Goal: Communication & Community: Answer question/provide support

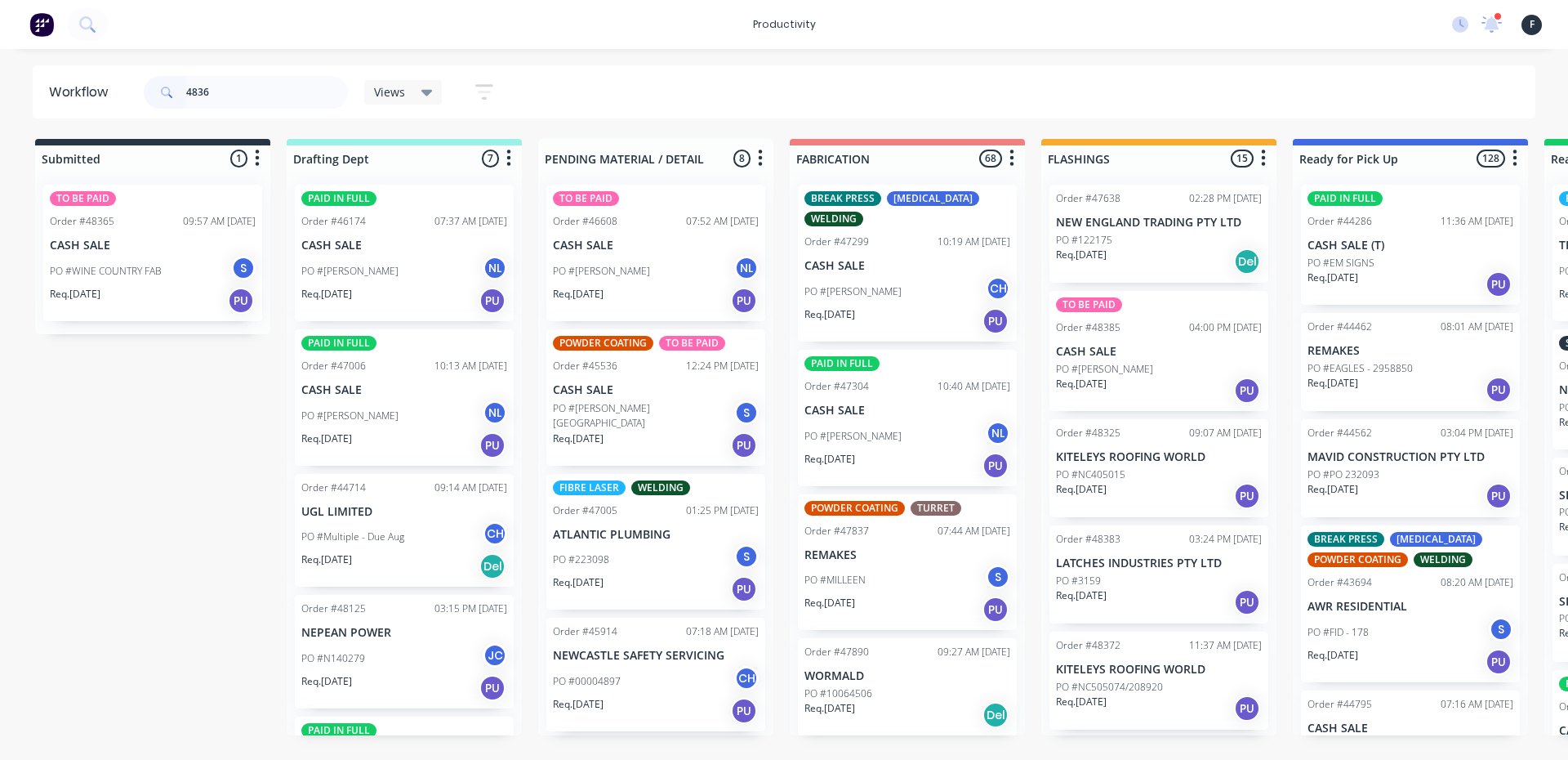
type input "48362"
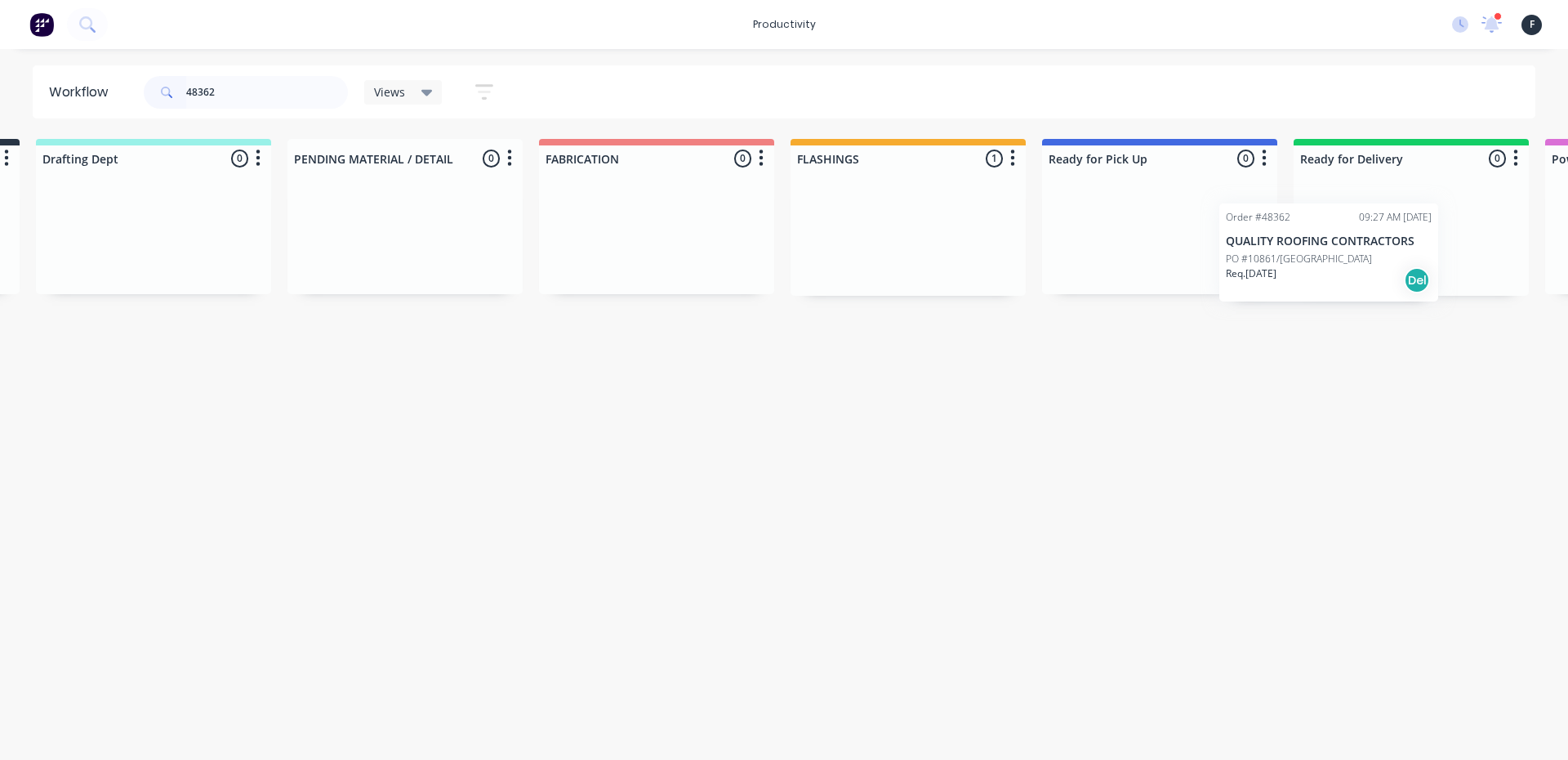
drag, startPoint x: 1059, startPoint y: 242, endPoint x: 1241, endPoint y: 261, distance: 183.0
click at [1241, 261] on div "Submitted 0 Sort By Created date Required date Order number Customer name Most …" at bounding box center [1098, 217] width 2724 height 157
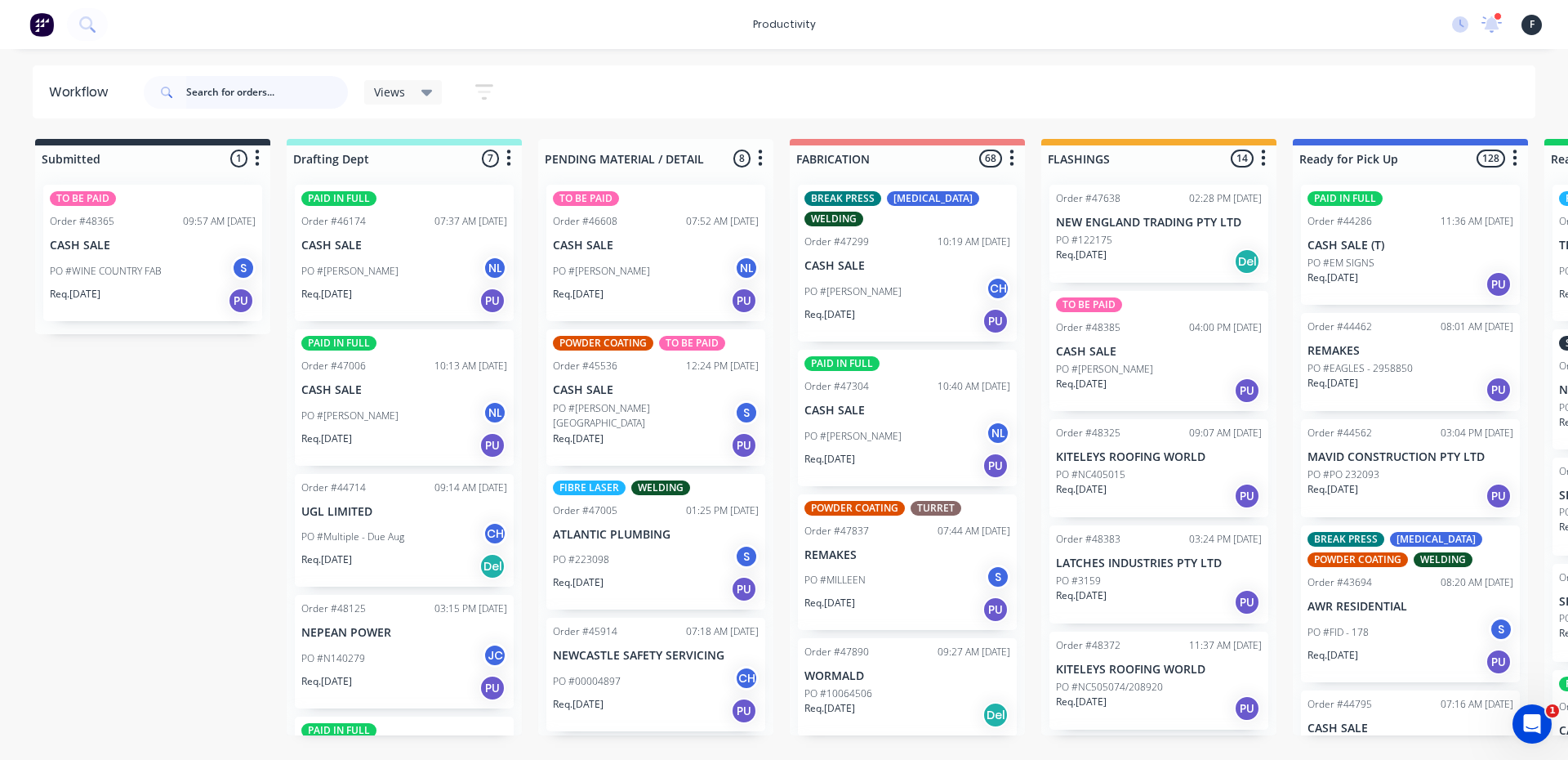
click at [210, 99] on input "text" at bounding box center [267, 92] width 162 height 33
type input "48366"
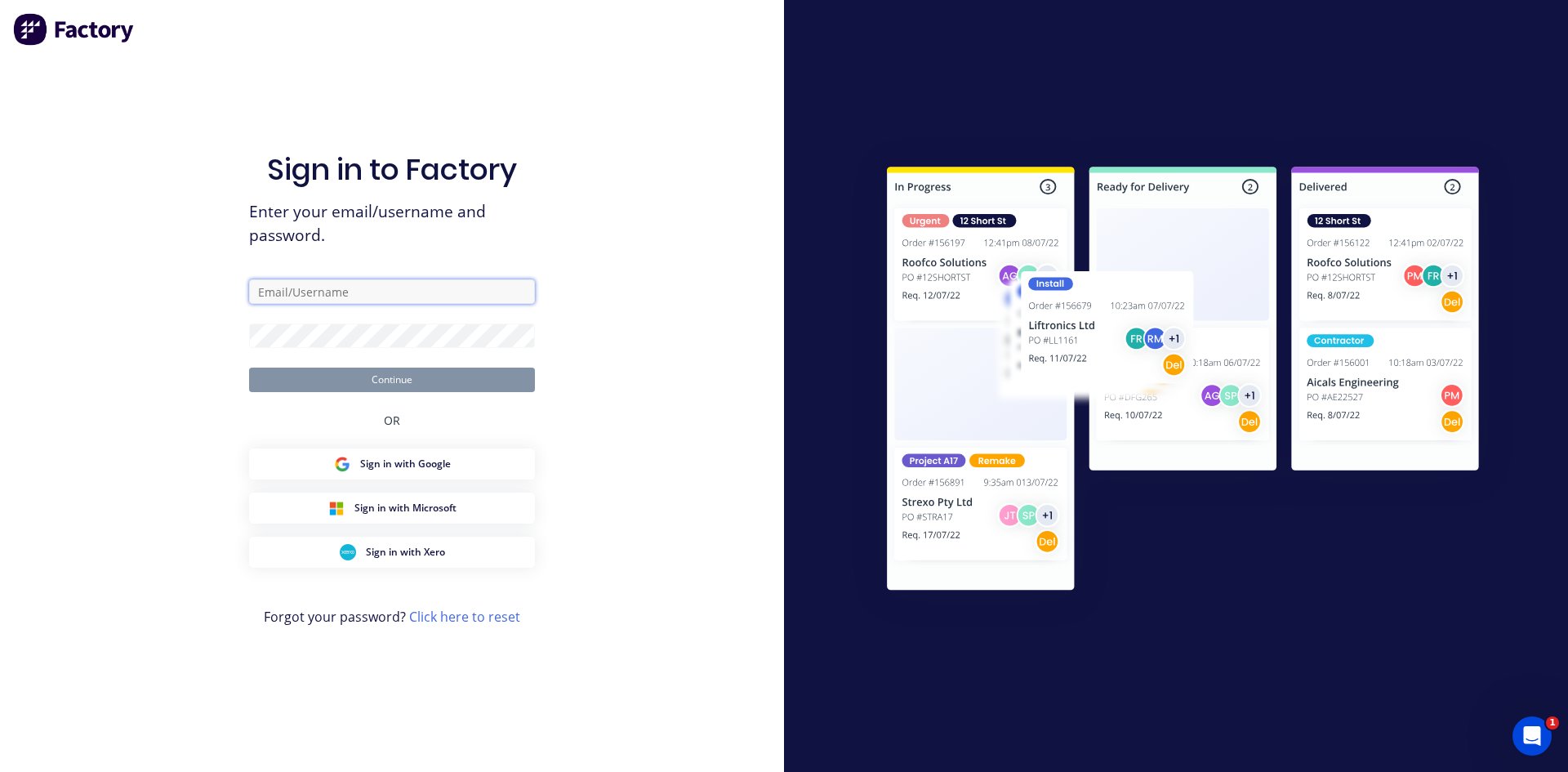
type input "flashings@academysheetmetal.com.au"
click at [386, 378] on button "Continue" at bounding box center [392, 379] width 286 height 24
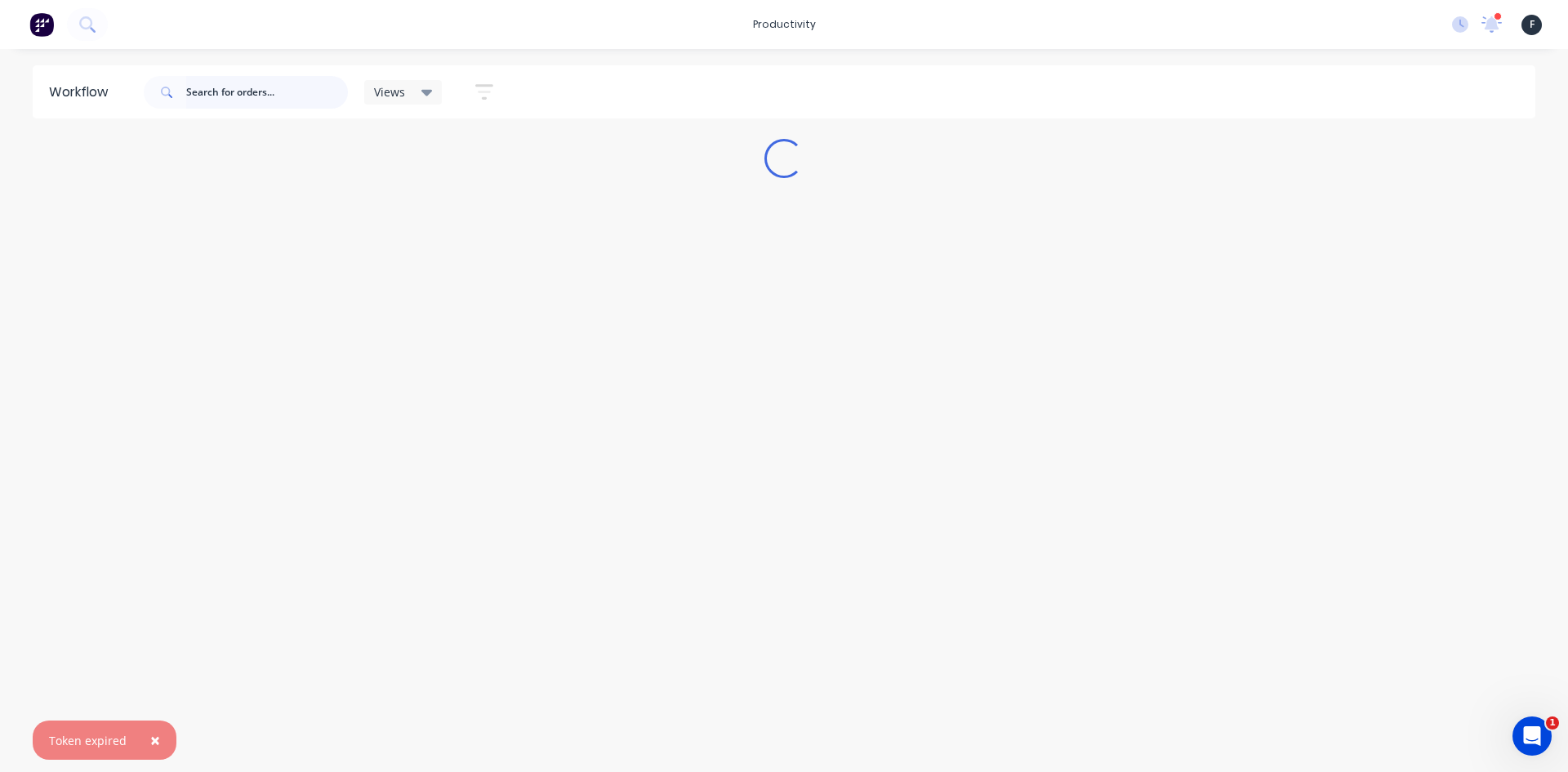
click at [259, 89] on input "text" at bounding box center [267, 92] width 162 height 33
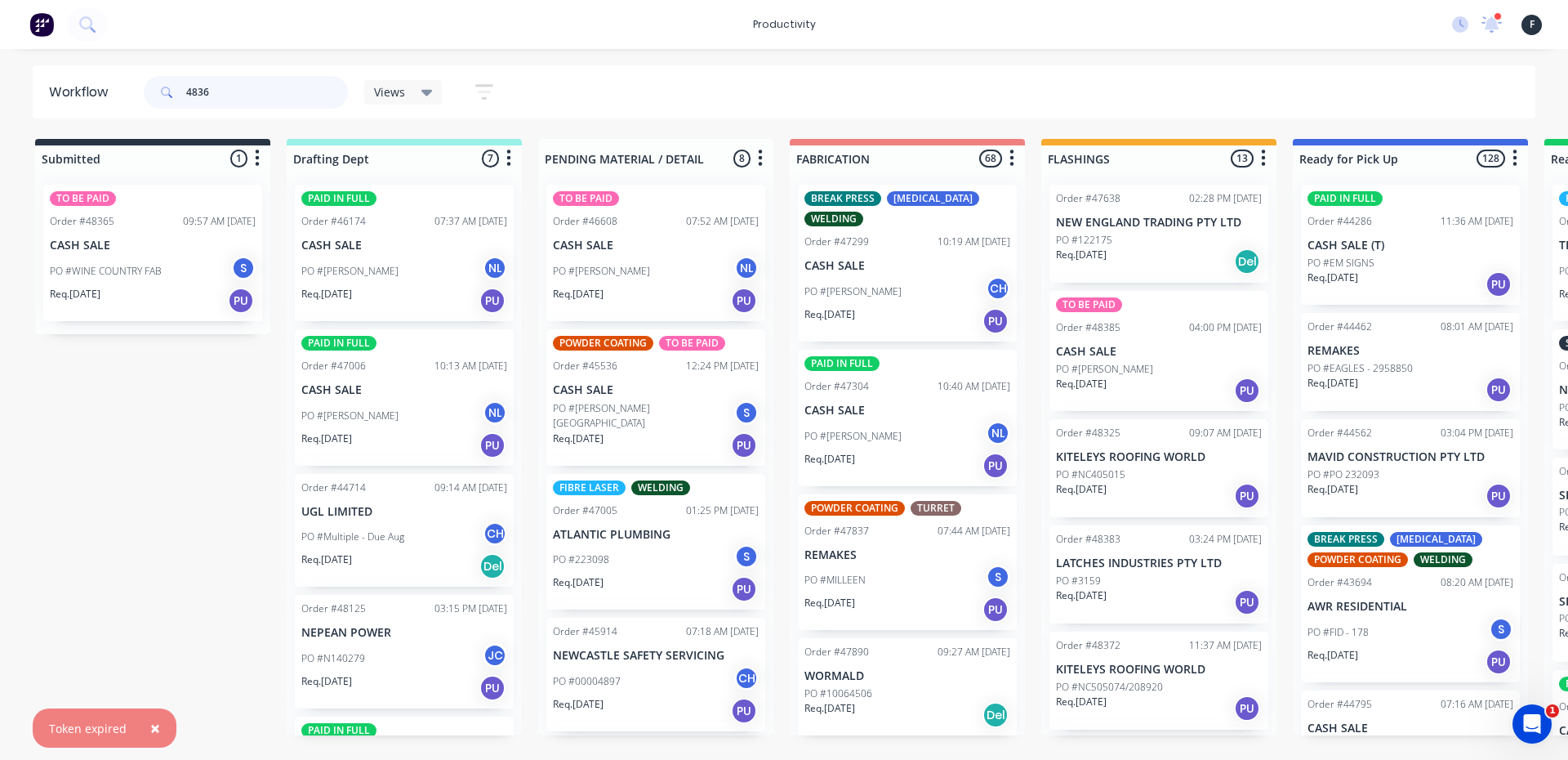
type input "48366"
click at [230, 95] on input "text" at bounding box center [267, 92] width 162 height 33
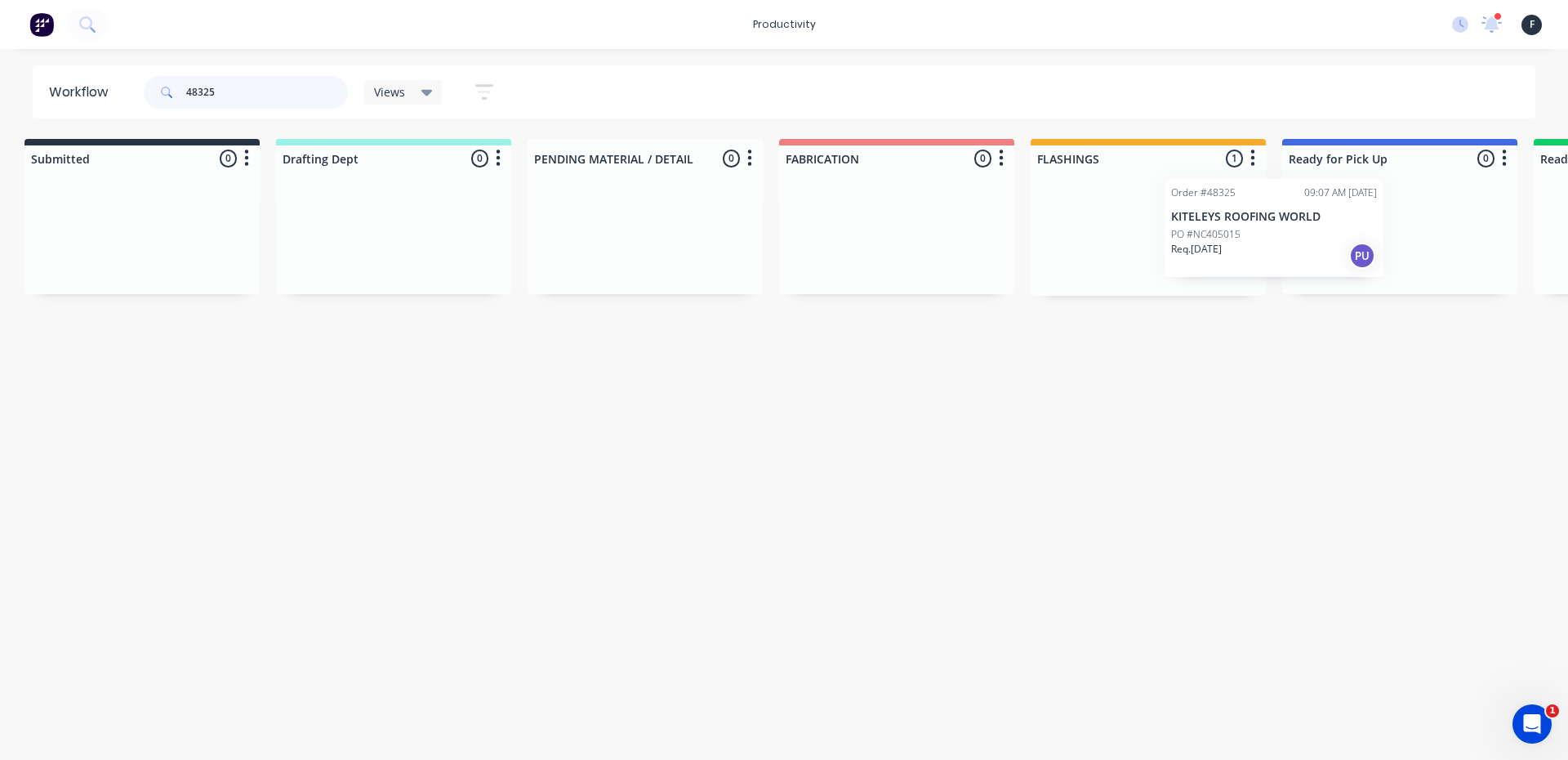
drag, startPoint x: 1175, startPoint y: 239, endPoint x: 1302, endPoint y: 232, distance: 127.2
click at [1302, 232] on div "Submitted 0 Sort By Created date Required date Order number Customer name Most …" at bounding box center [1338, 217] width 2724 height 157
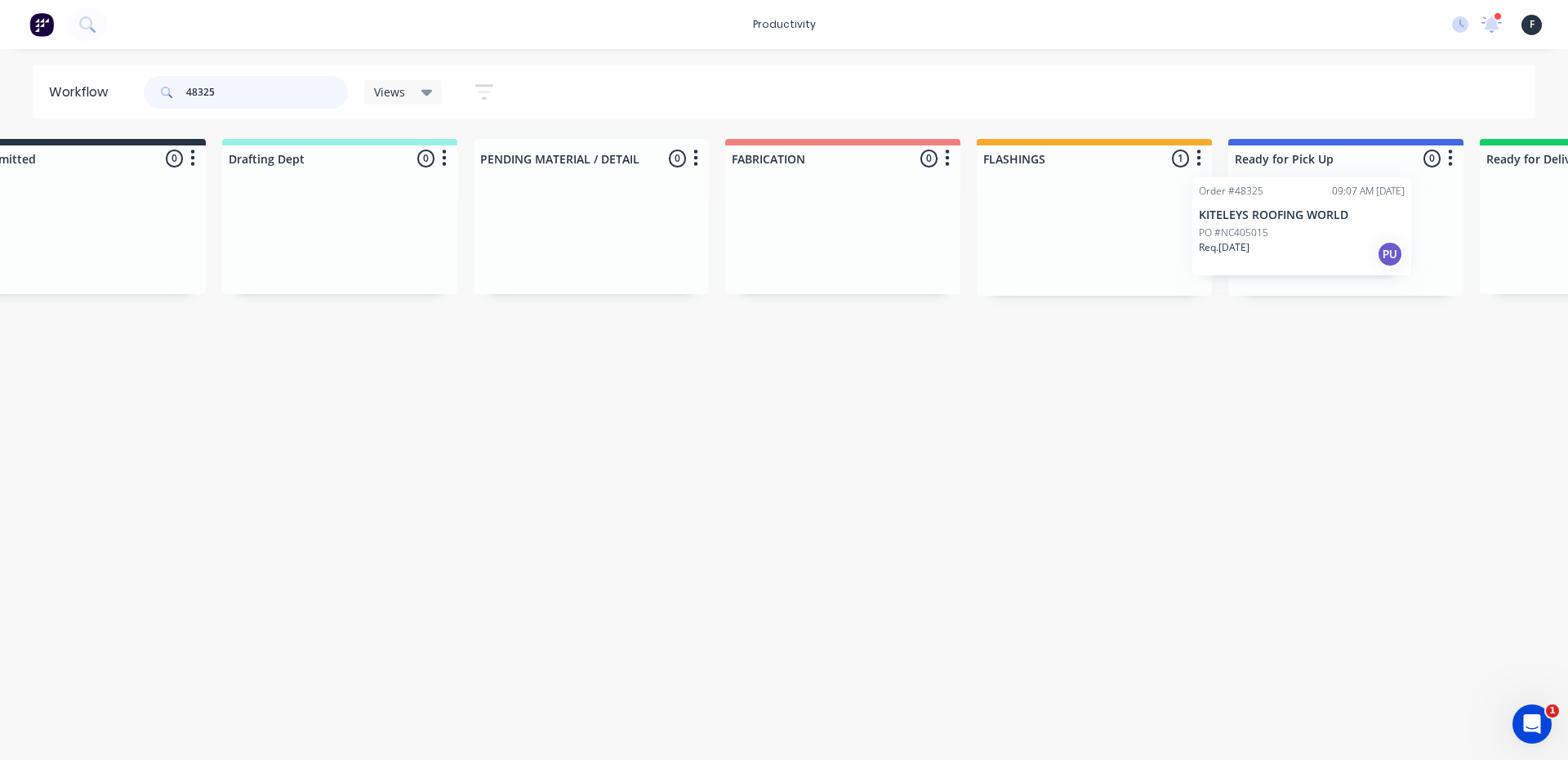
drag, startPoint x: 1160, startPoint y: 243, endPoint x: 1335, endPoint y: 235, distance: 175.2
click at [1335, 235] on div "Submitted 0 Sort By Created date Required date Order number Customer name Most …" at bounding box center [1284, 217] width 2724 height 157
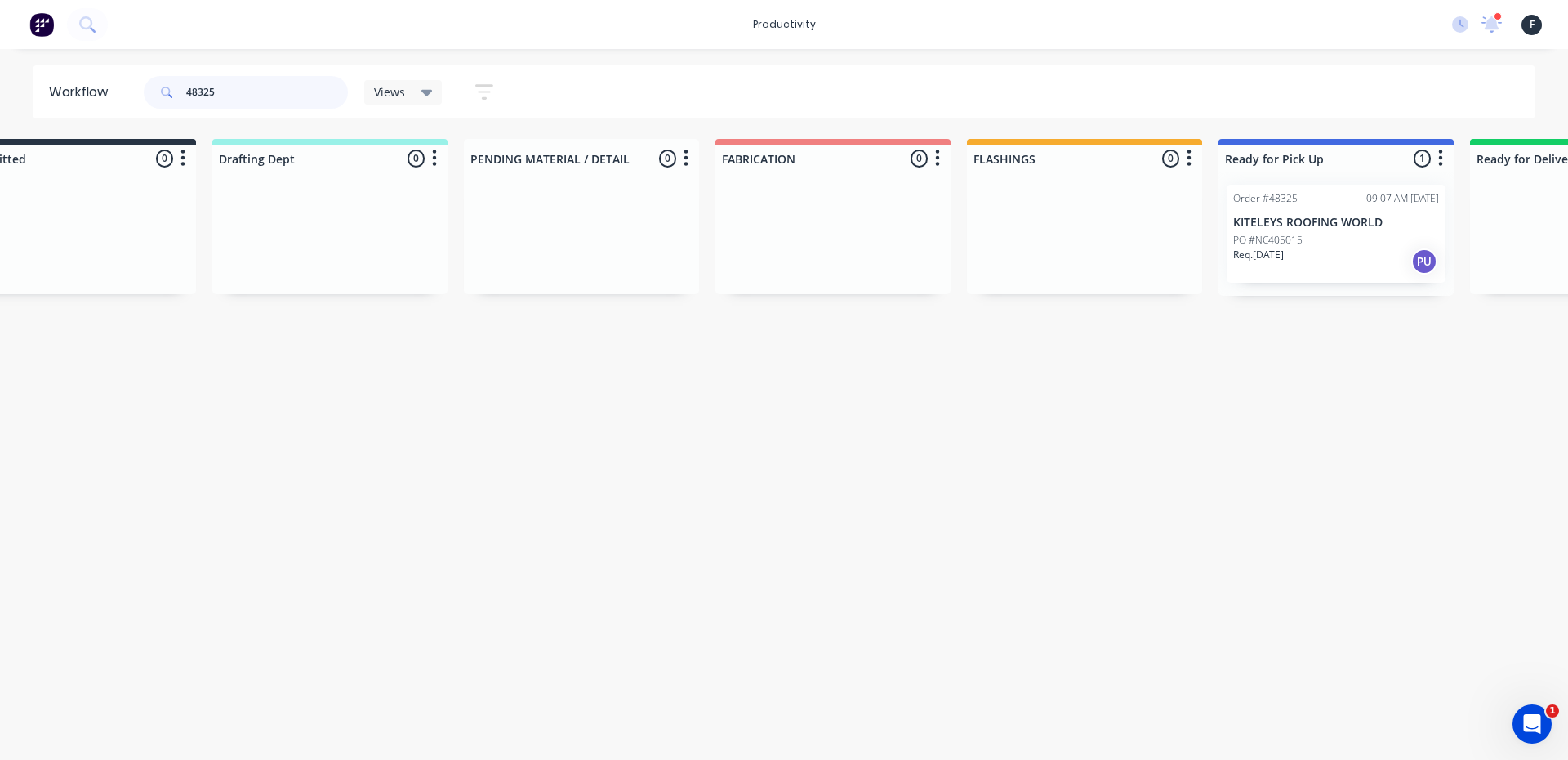
type input "48325"
click at [1335, 233] on div "PO #NC405015" at bounding box center [1335, 240] width 206 height 15
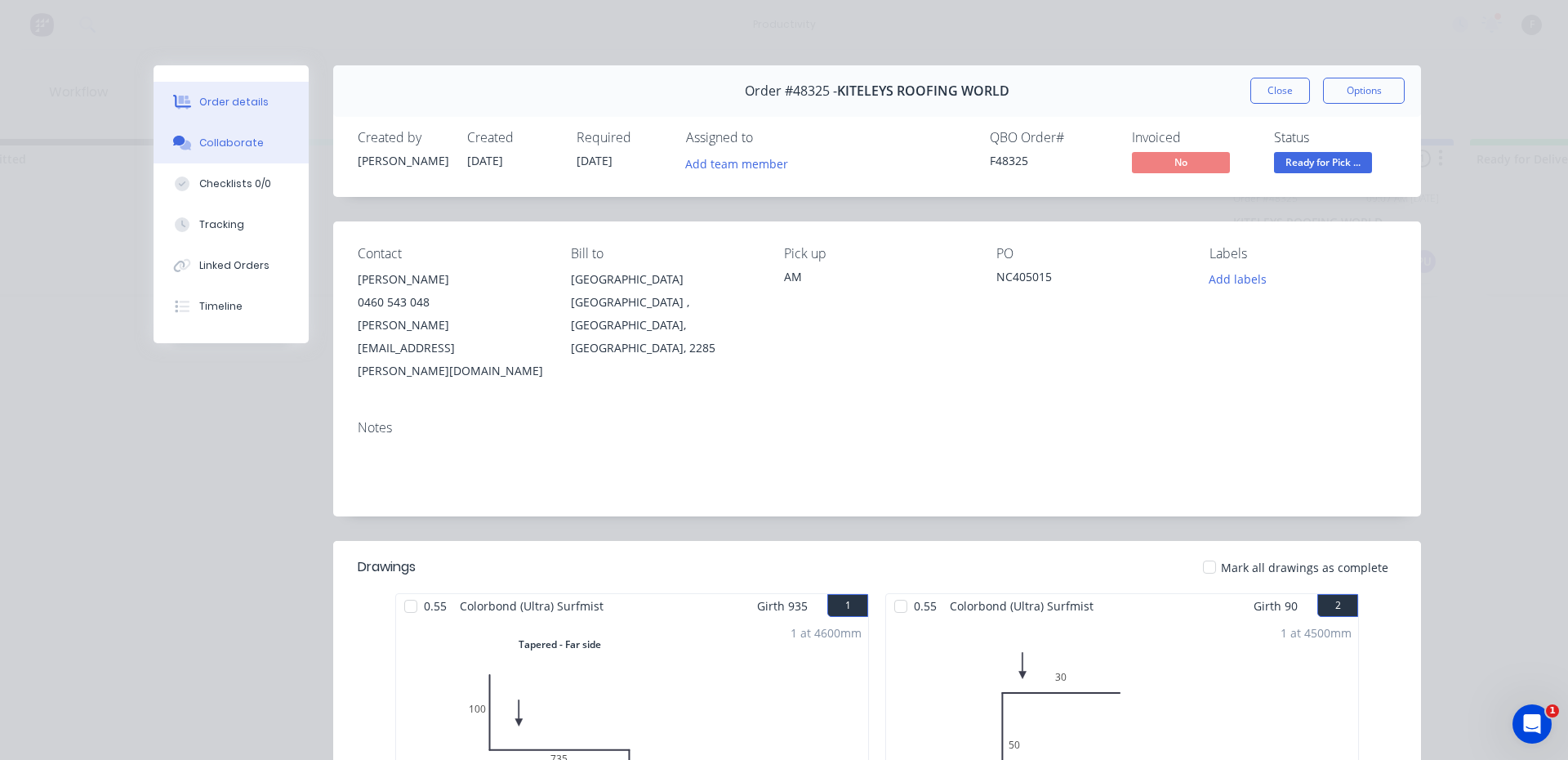
click at [232, 140] on div "Collaborate" at bounding box center [231, 143] width 64 height 15
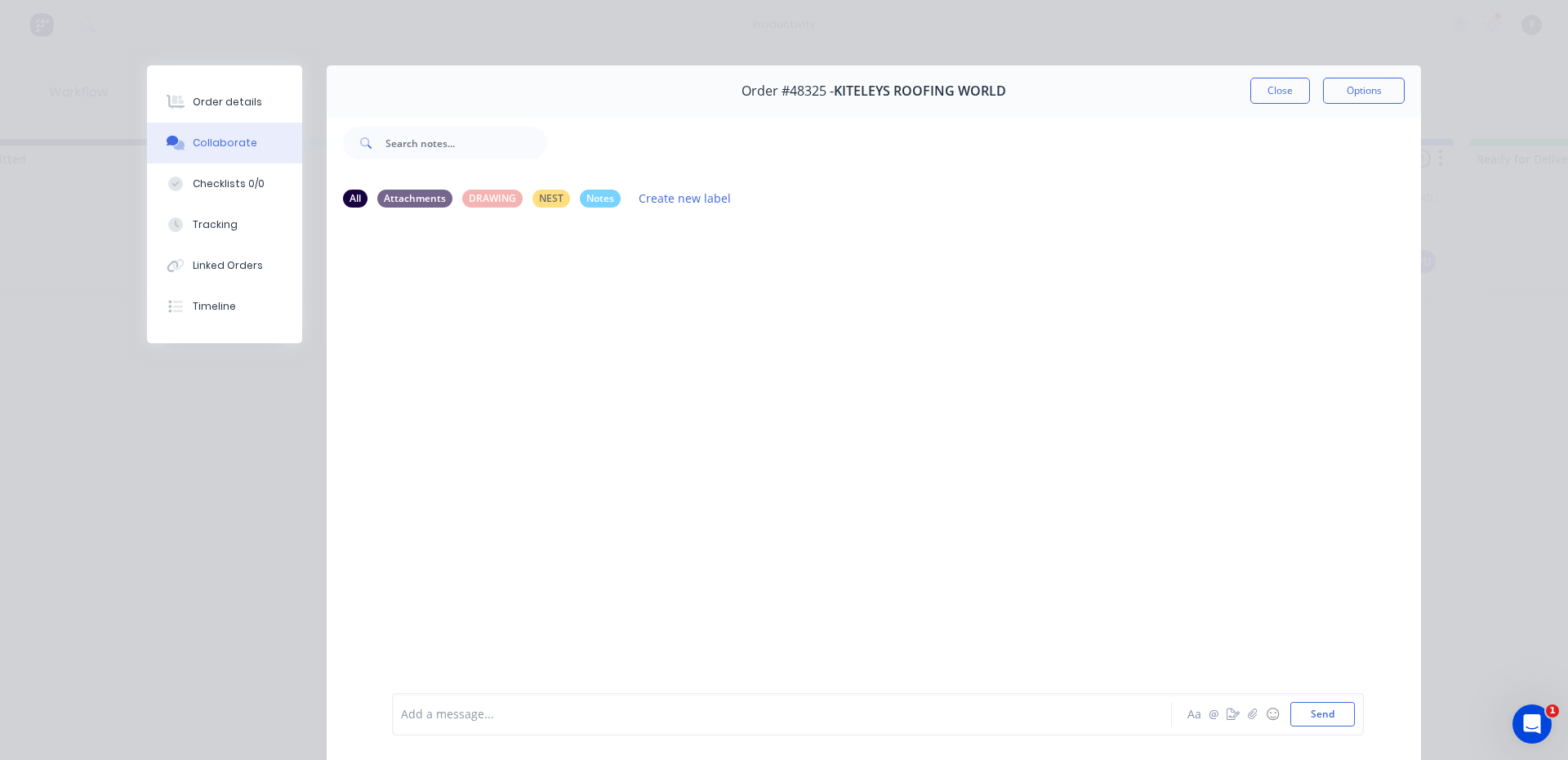
click at [937, 707] on div at bounding box center [759, 714] width 715 height 17
click at [1322, 713] on button "Send" at bounding box center [1322, 714] width 64 height 24
click at [1275, 91] on button "Close" at bounding box center [1281, 90] width 60 height 26
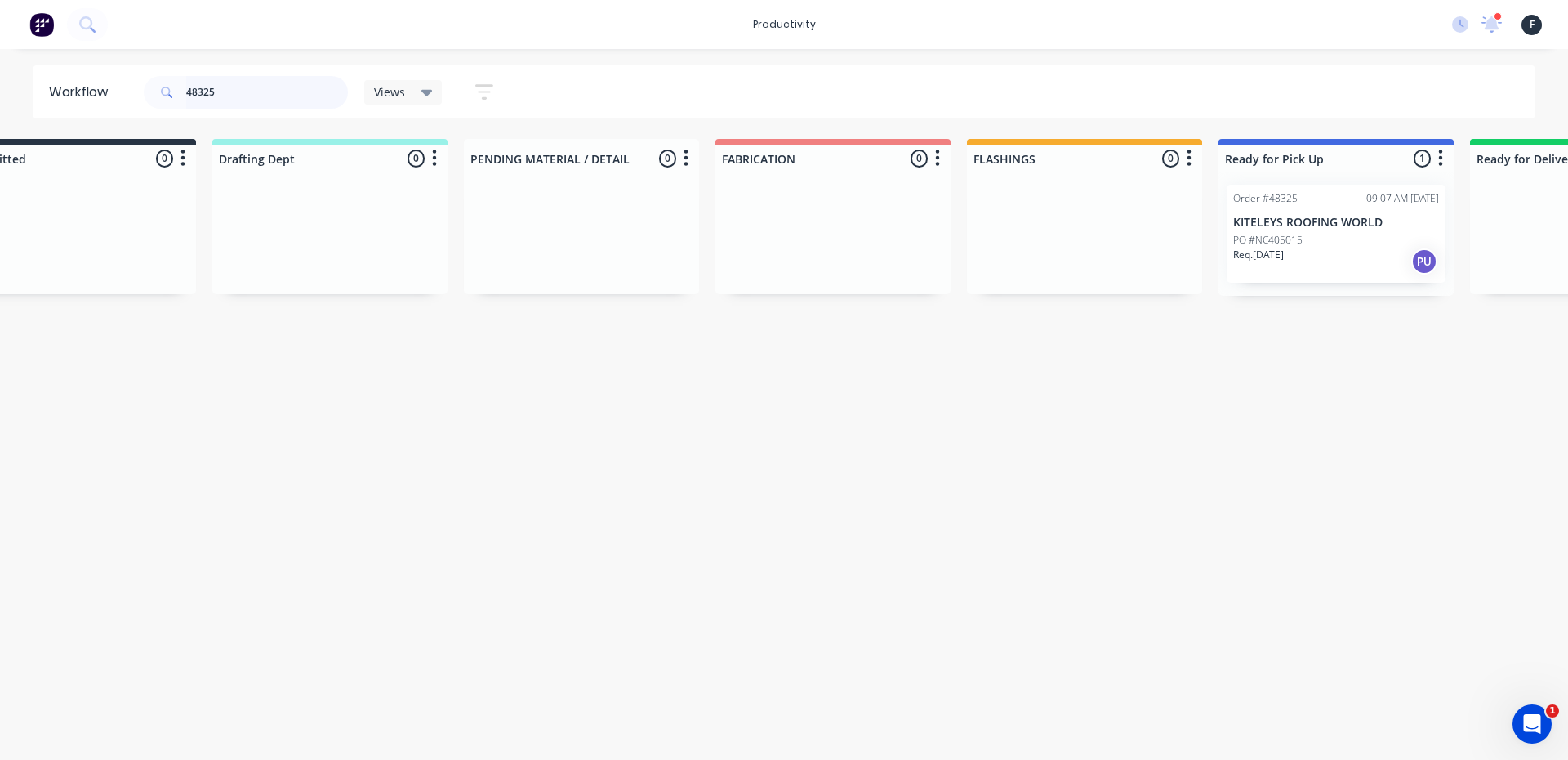
click at [308, 89] on input "48325" at bounding box center [267, 92] width 162 height 33
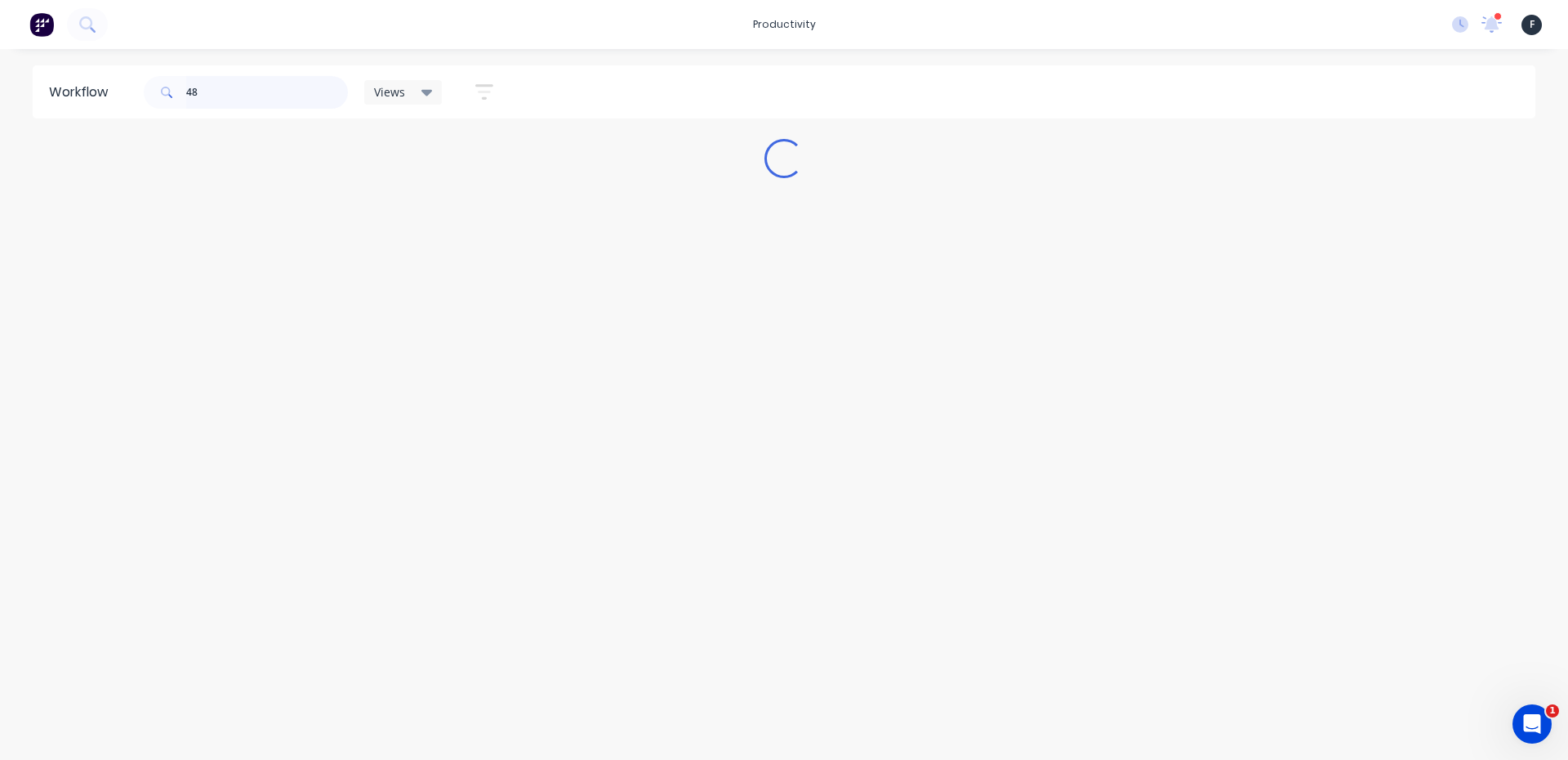
scroll to position [0, 0]
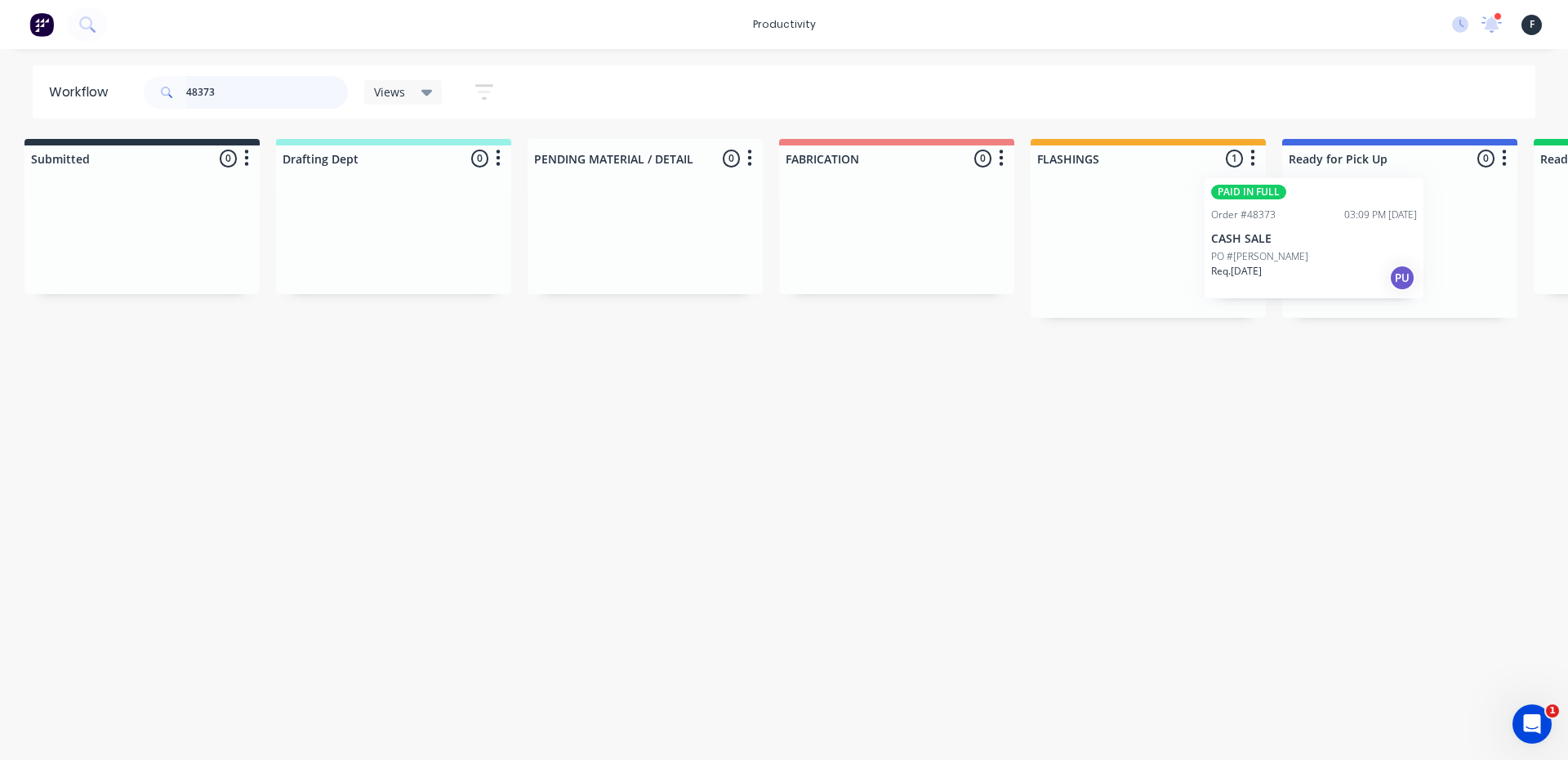
drag, startPoint x: 1185, startPoint y: 259, endPoint x: 1349, endPoint y: 252, distance: 164.1
click at [1349, 252] on div "Submitted 0 Sort By Created date Required date Order number Customer name Most …" at bounding box center [1338, 228] width 2724 height 179
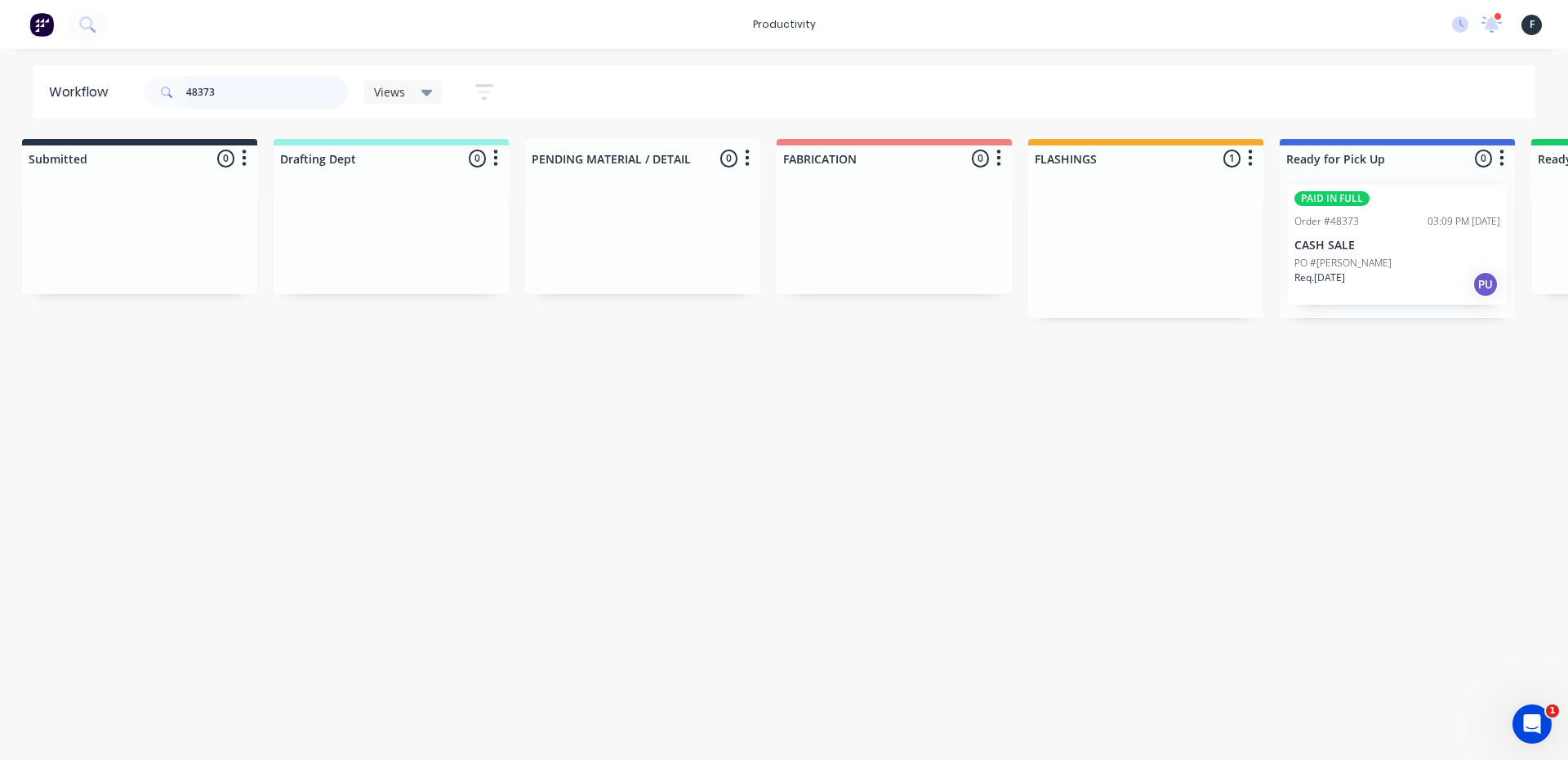
type input "48373"
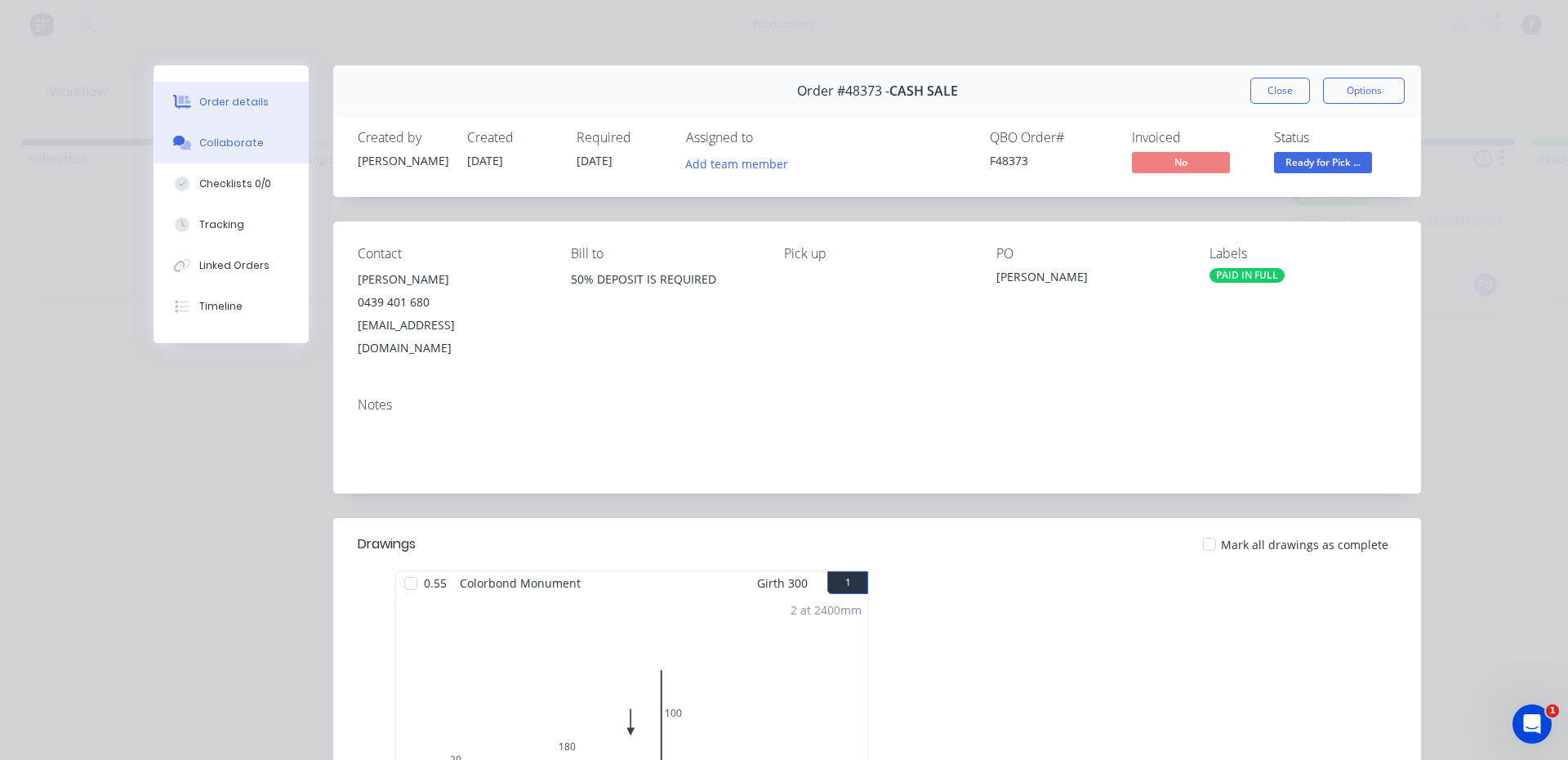
click at [194, 131] on button "Collaborate" at bounding box center [231, 143] width 155 height 41
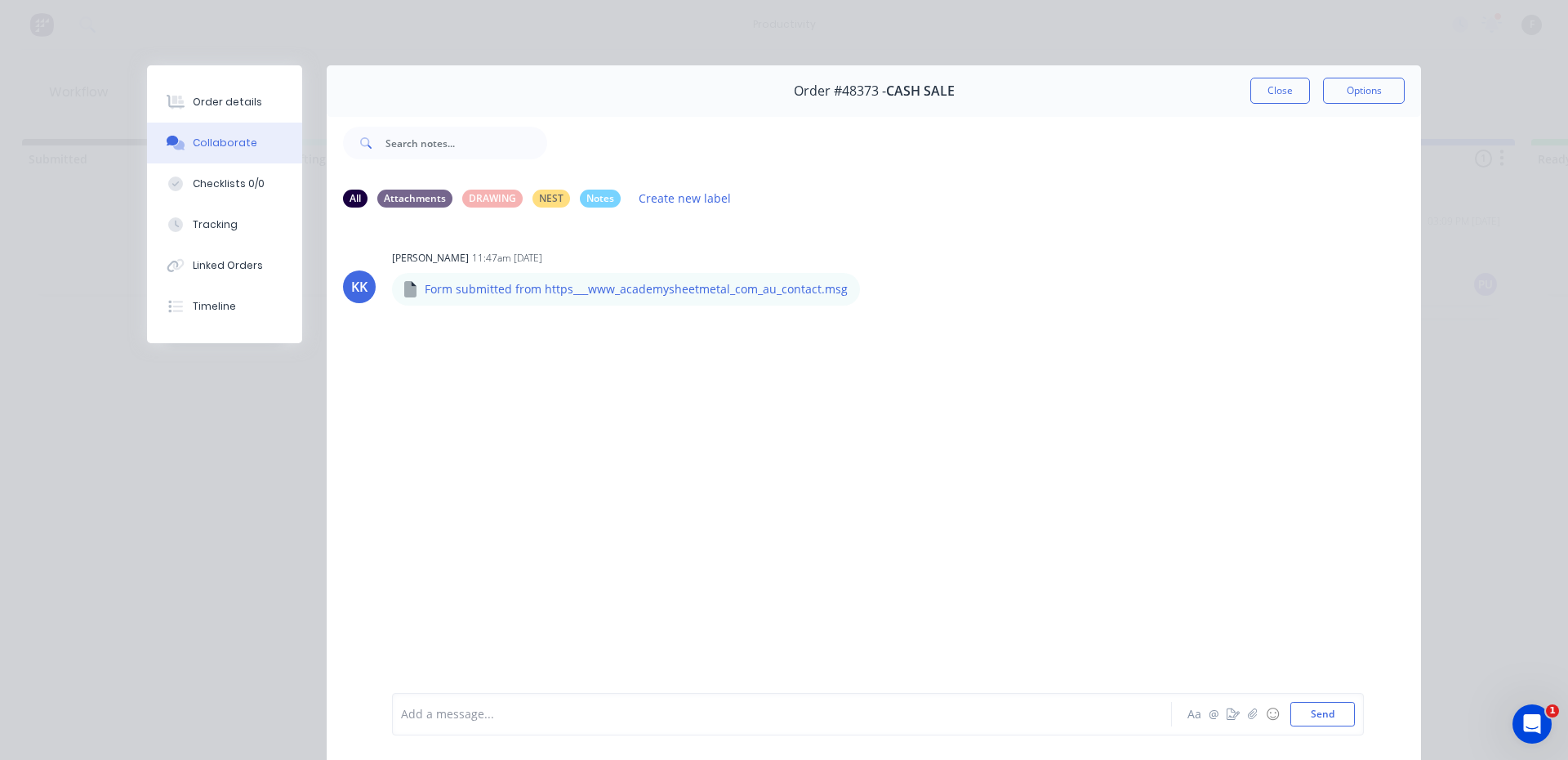
click at [147, 123] on button "Collaborate" at bounding box center [224, 143] width 155 height 41
click at [970, 717] on div at bounding box center [759, 714] width 715 height 17
click at [1338, 720] on button "Send" at bounding box center [1322, 714] width 64 height 24
click at [1279, 85] on button "Close" at bounding box center [1281, 90] width 60 height 26
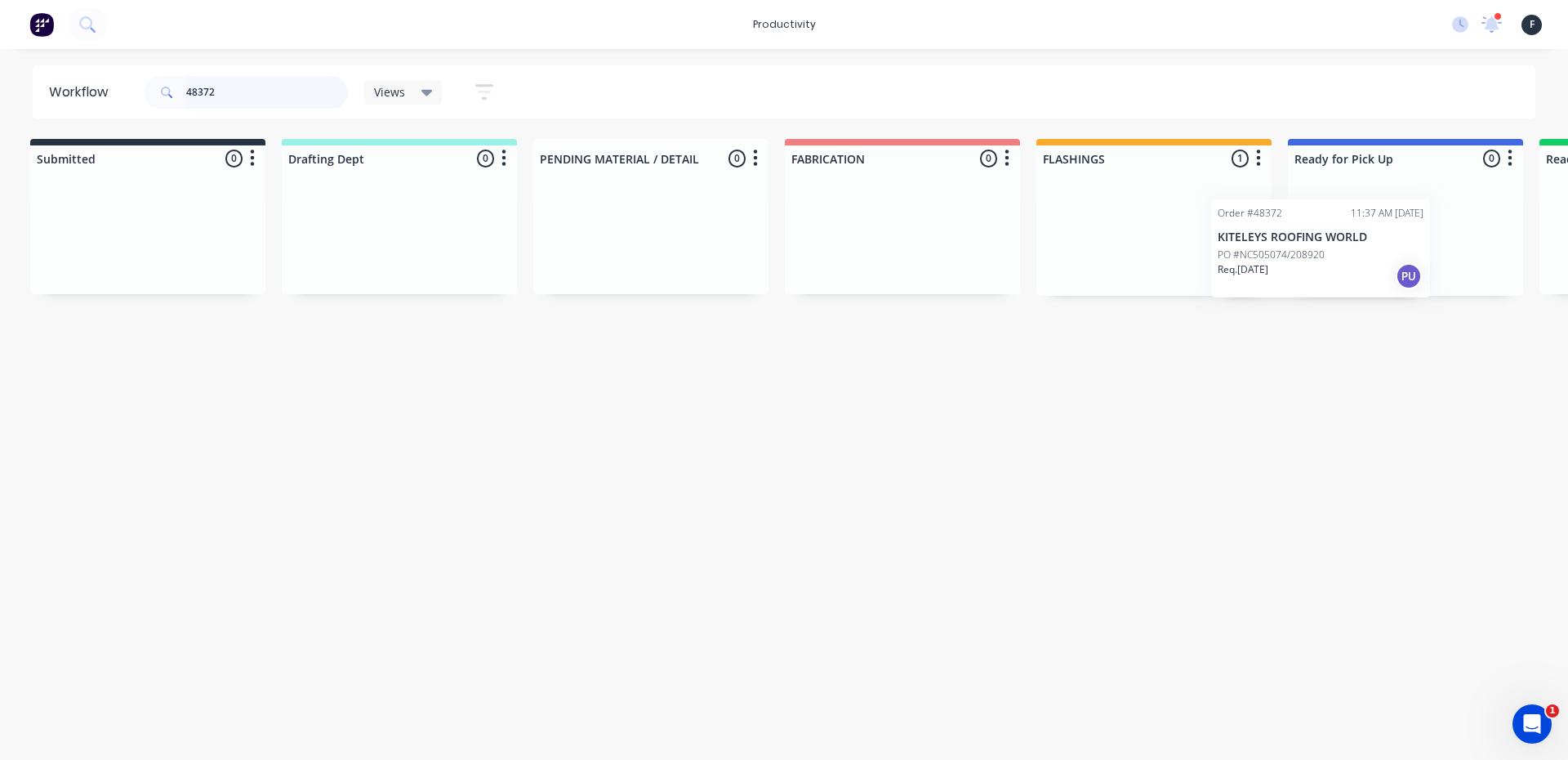
scroll to position [0, 11]
drag, startPoint x: 1200, startPoint y: 235, endPoint x: 1378, endPoint y: 252, distance: 178.8
click at [1378, 252] on div "Submitted 0 Sort By Created date Required date Order number Customer name Most …" at bounding box center [1338, 217] width 2724 height 157
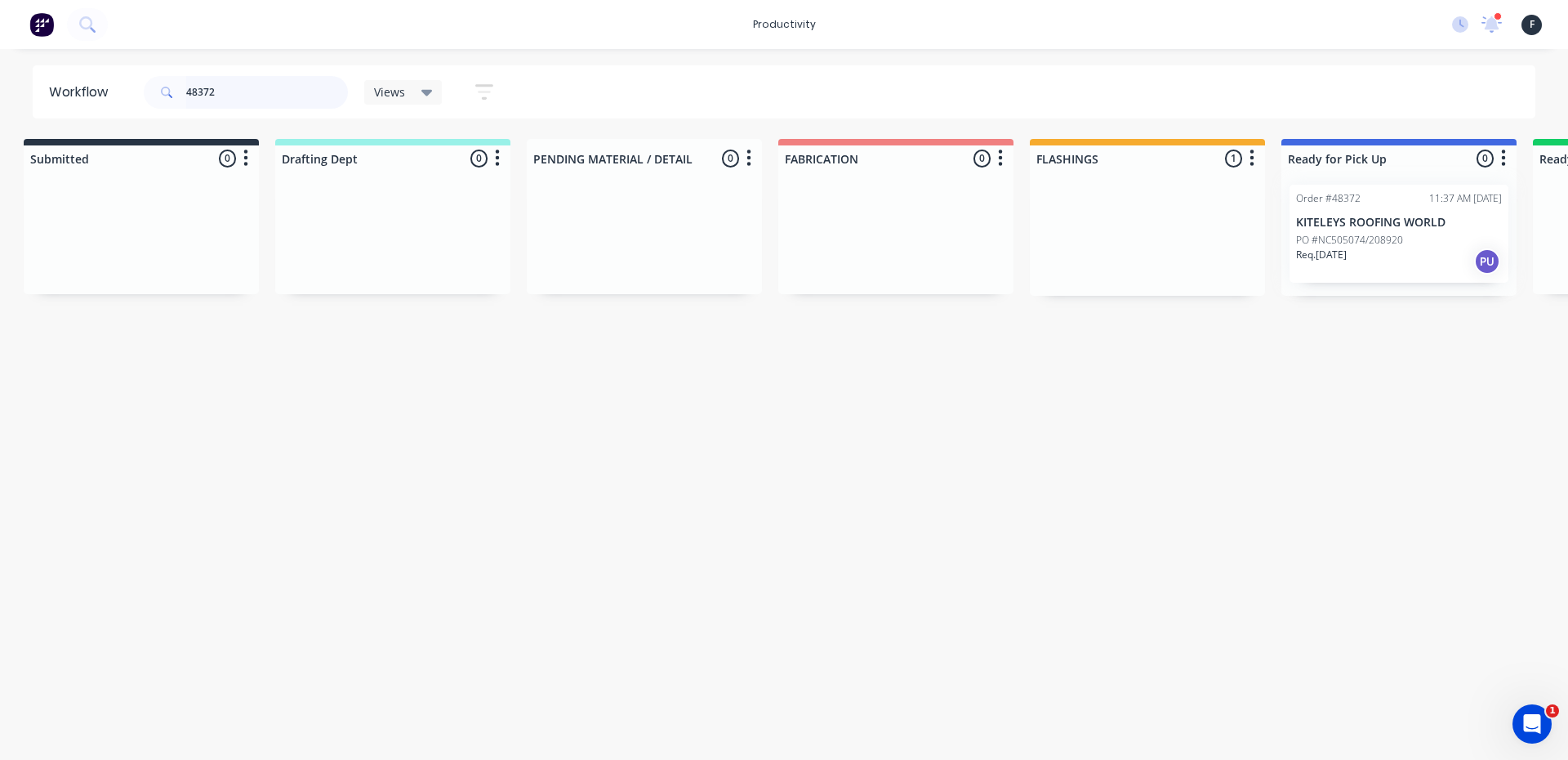
type input "48372"
click at [1396, 246] on div at bounding box center [1399, 233] width 235 height 125
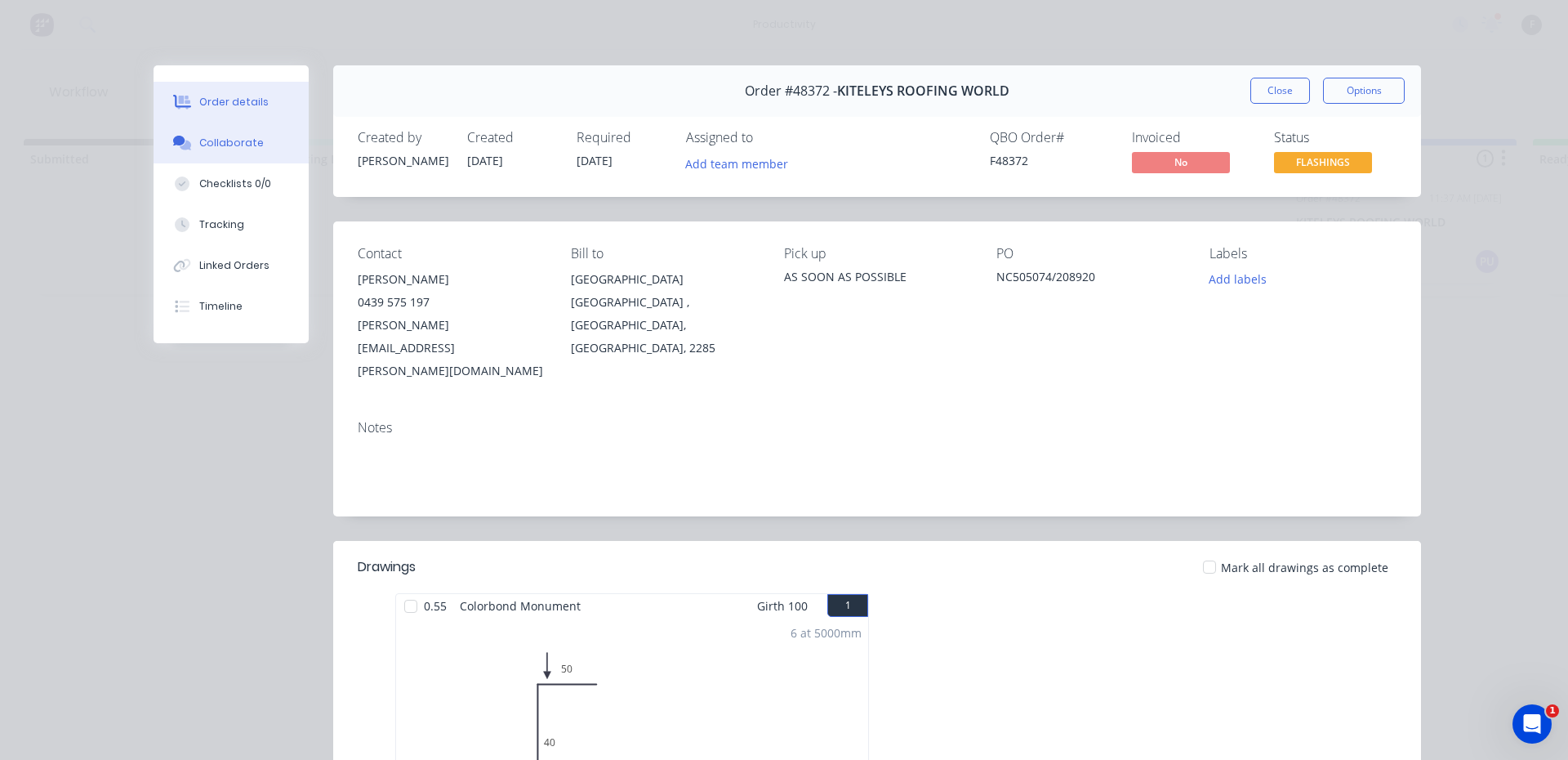
click at [201, 139] on div "Collaborate" at bounding box center [231, 143] width 64 height 15
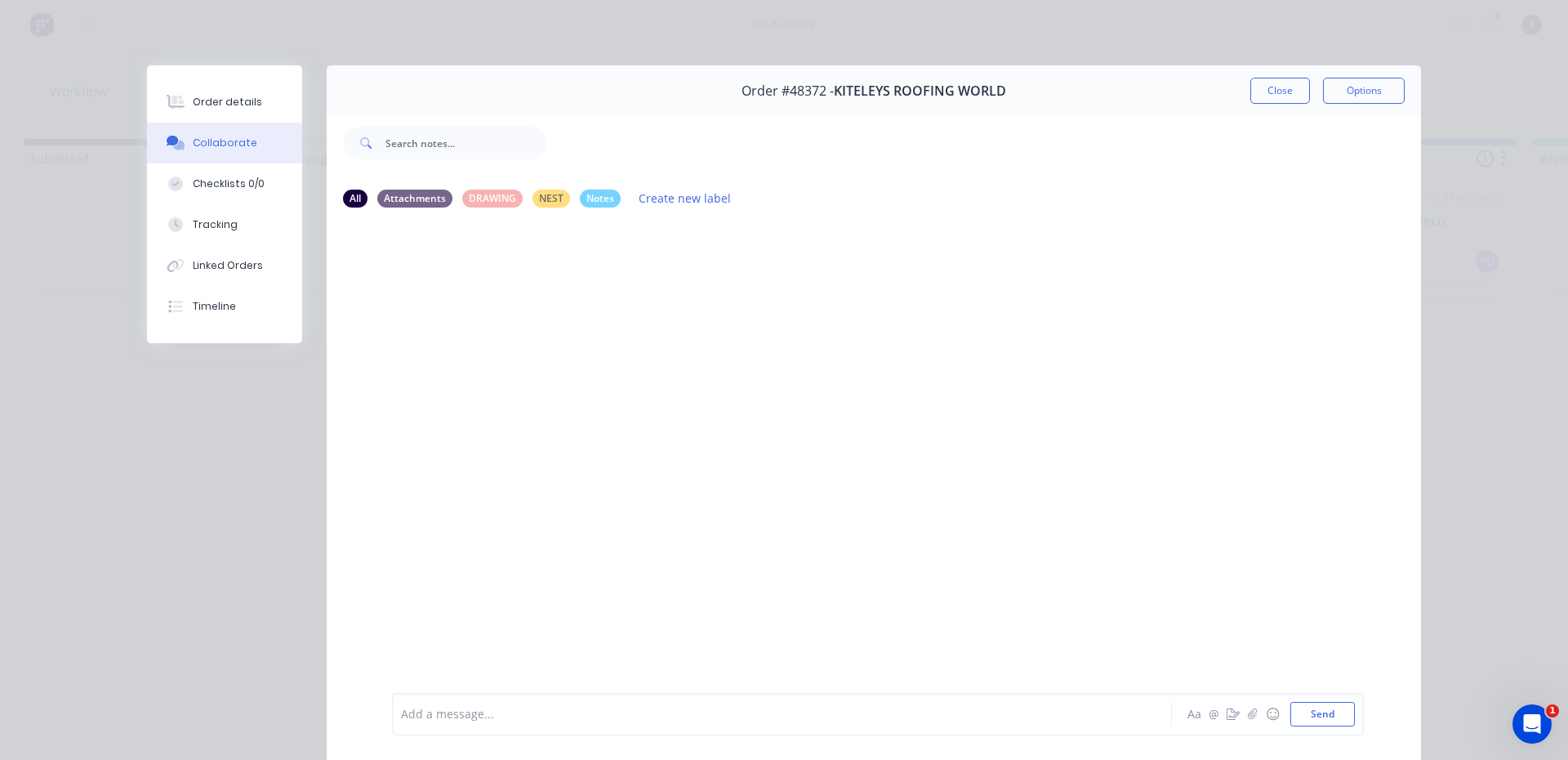
click at [1065, 701] on div "Add a message... Aa @ ☺ Send" at bounding box center [878, 714] width 972 height 43
click at [1088, 714] on div at bounding box center [759, 714] width 715 height 17
click at [1332, 726] on div "in 2/3 Aa @ ☺ Send" at bounding box center [878, 714] width 972 height 43
click at [1332, 724] on button "Send" at bounding box center [1322, 714] width 64 height 24
